Goal: Task Accomplishment & Management: Use online tool/utility

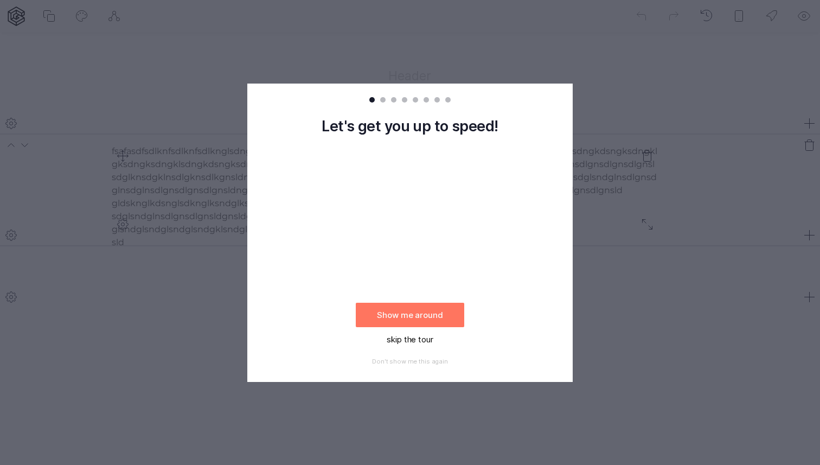
click at [406, 341] on button "skip the tour" at bounding box center [410, 339] width 108 height 24
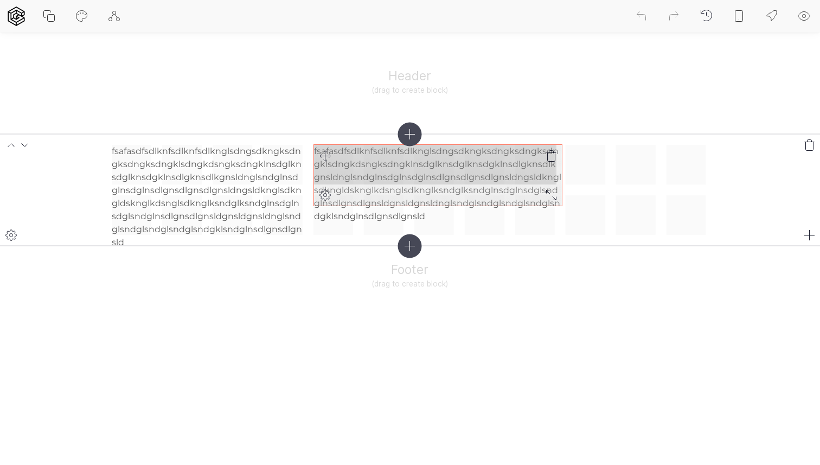
click at [551, 194] on icon at bounding box center [551, 194] width 13 height 13
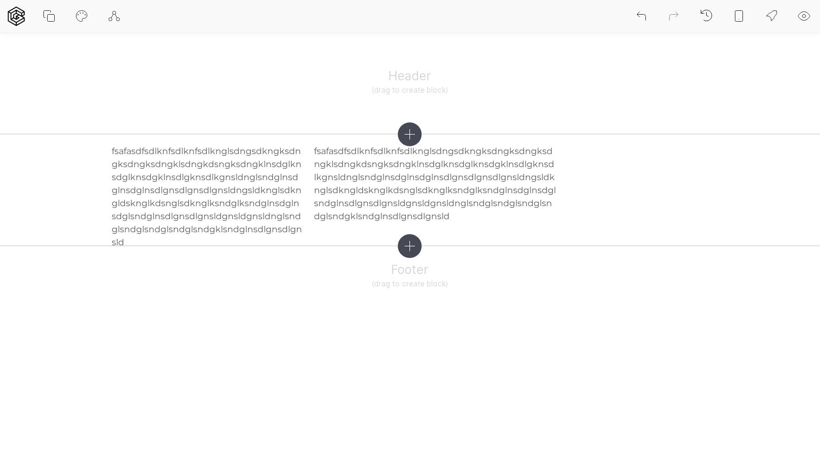
click at [737, 21] on icon at bounding box center [739, 16] width 13 height 13
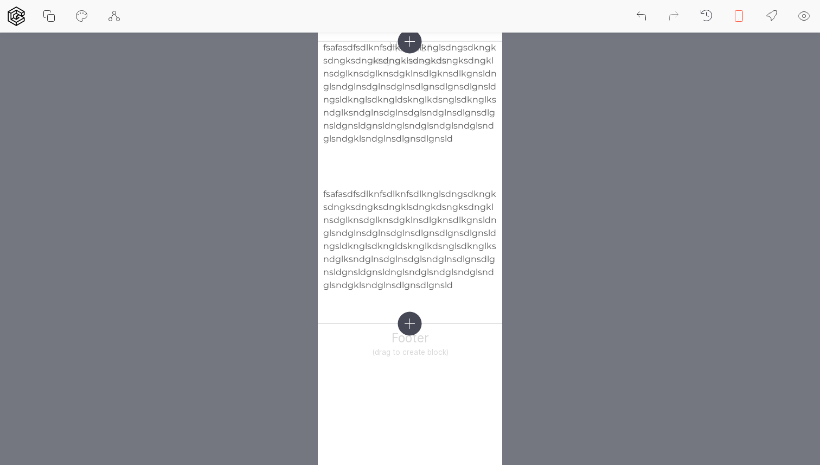
click at [738, 16] on icon at bounding box center [739, 16] width 13 height 13
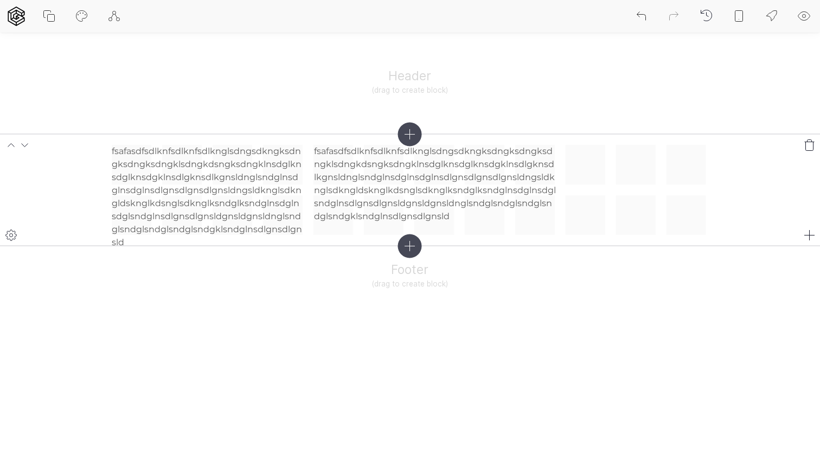
click at [809, 234] on icon at bounding box center [810, 235] width 10 height 10
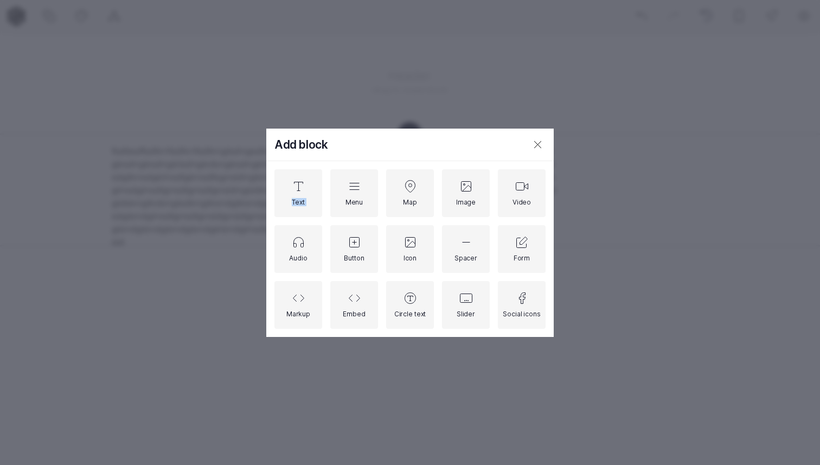
drag, startPoint x: 343, startPoint y: 195, endPoint x: 663, endPoint y: 148, distance: 323.3
click at [663, 148] on div "Add block Text Menu Map Image Video Audio Button Icon Spacer Form Markup Embed …" at bounding box center [410, 232] width 820 height 465
click at [360, 189] on icon at bounding box center [354, 186] width 13 height 13
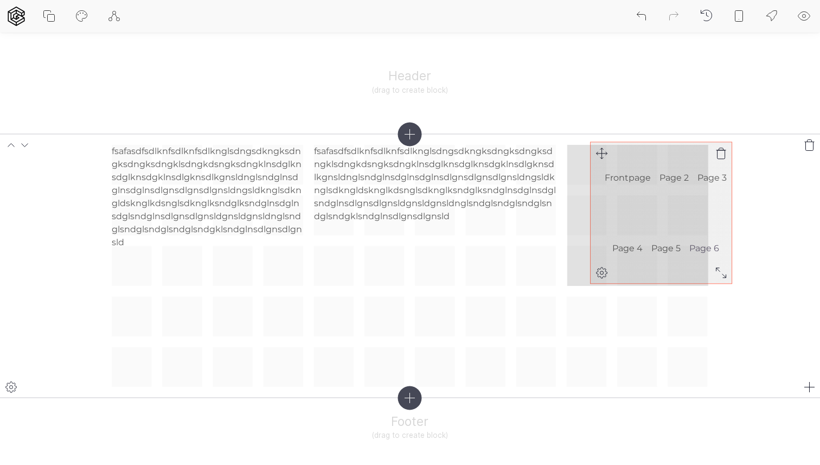
click at [598, 155] on div "fsafasdfsdlknfsdlknfsdlknglsdngsdkngksdngksdngksdngklsdngkdsngksdngklnsdglknsdg…" at bounding box center [410, 266] width 596 height 242
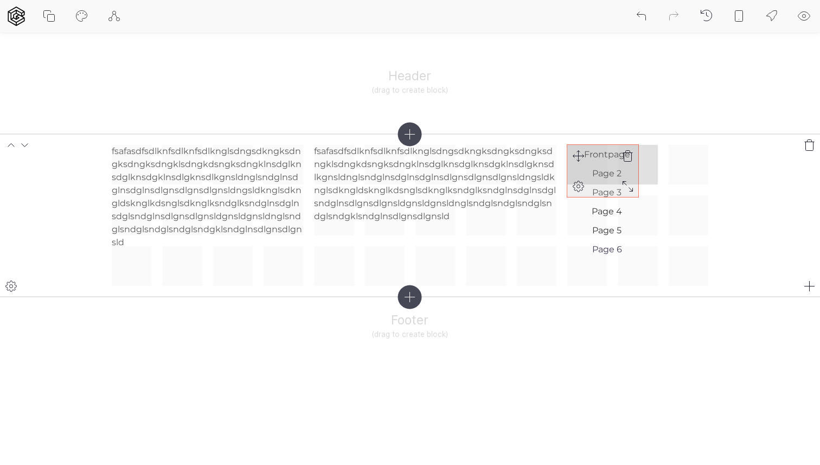
click at [628, 185] on icon at bounding box center [627, 186] width 13 height 13
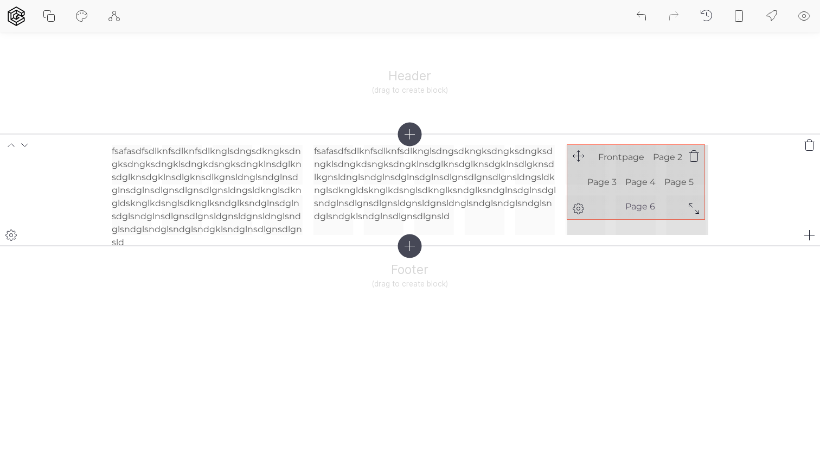
click at [694, 211] on div "fsafasdfsdlknfsdlknfsdlknglsdngsdkngksdngksdngksdngklsdngkdsngksdngklnsdglknsdg…" at bounding box center [410, 190] width 596 height 91
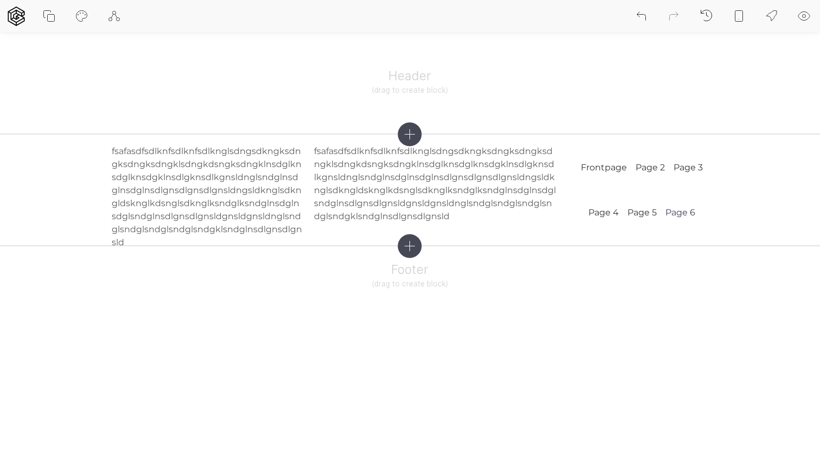
click at [738, 21] on icon at bounding box center [739, 16] width 8 height 11
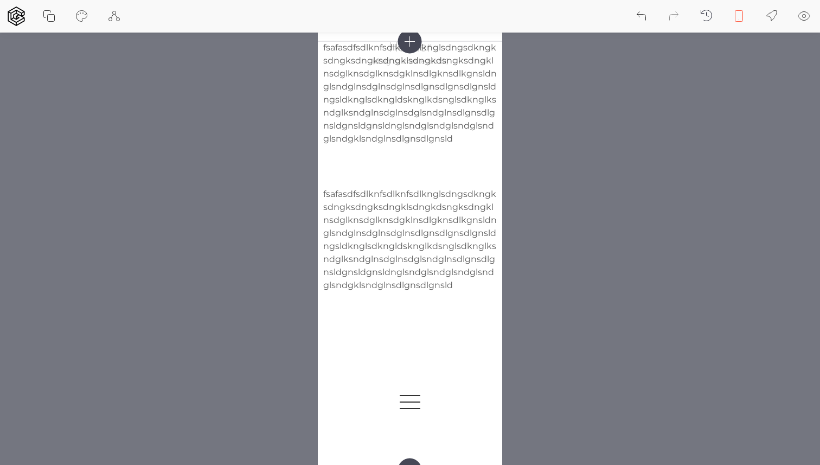
click at [737, 17] on icon at bounding box center [739, 16] width 13 height 13
